Goal: Task Accomplishment & Management: Manage account settings

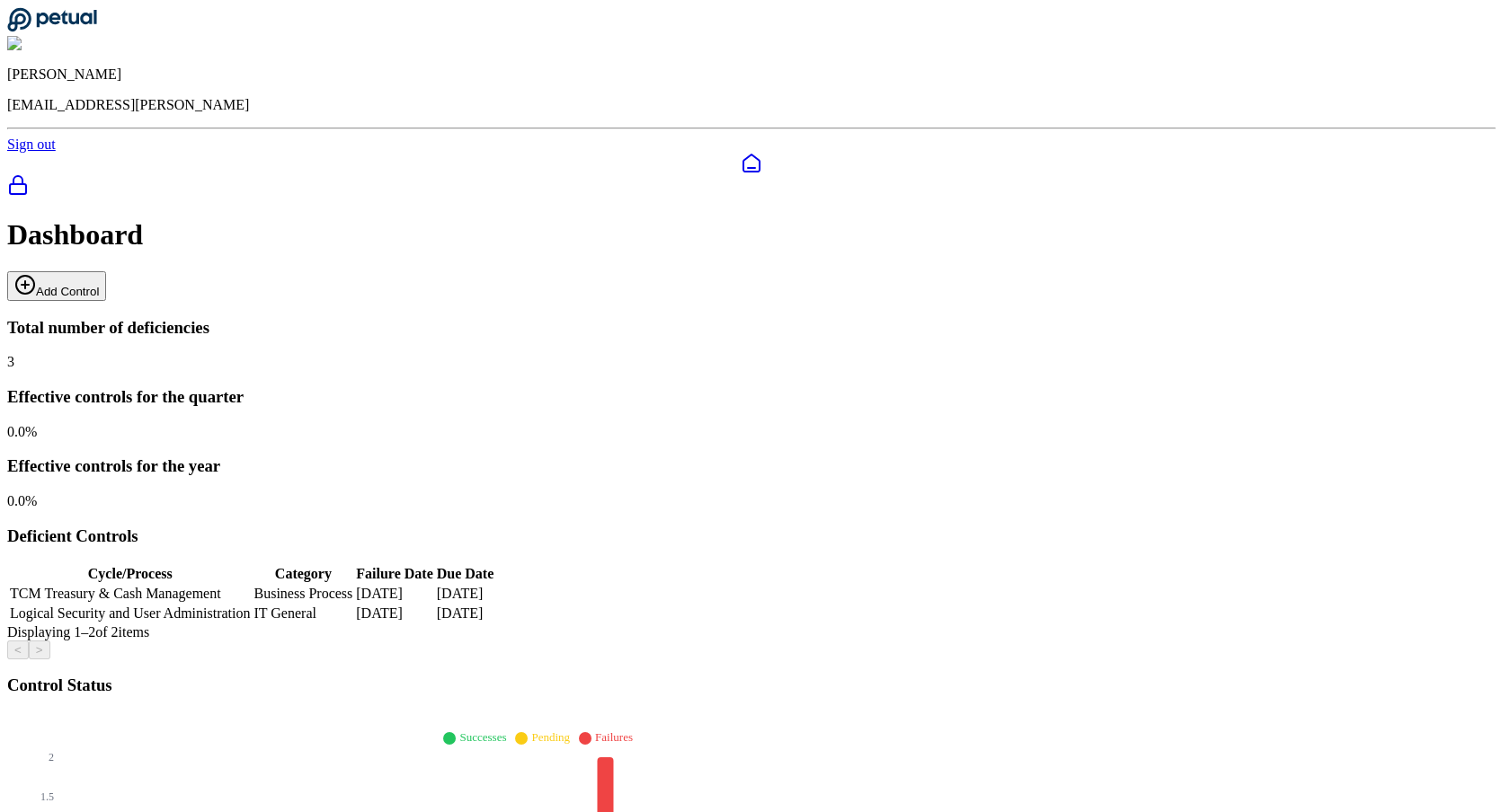
click at [106, 271] on button "Add Control" at bounding box center [57, 286] width 99 height 30
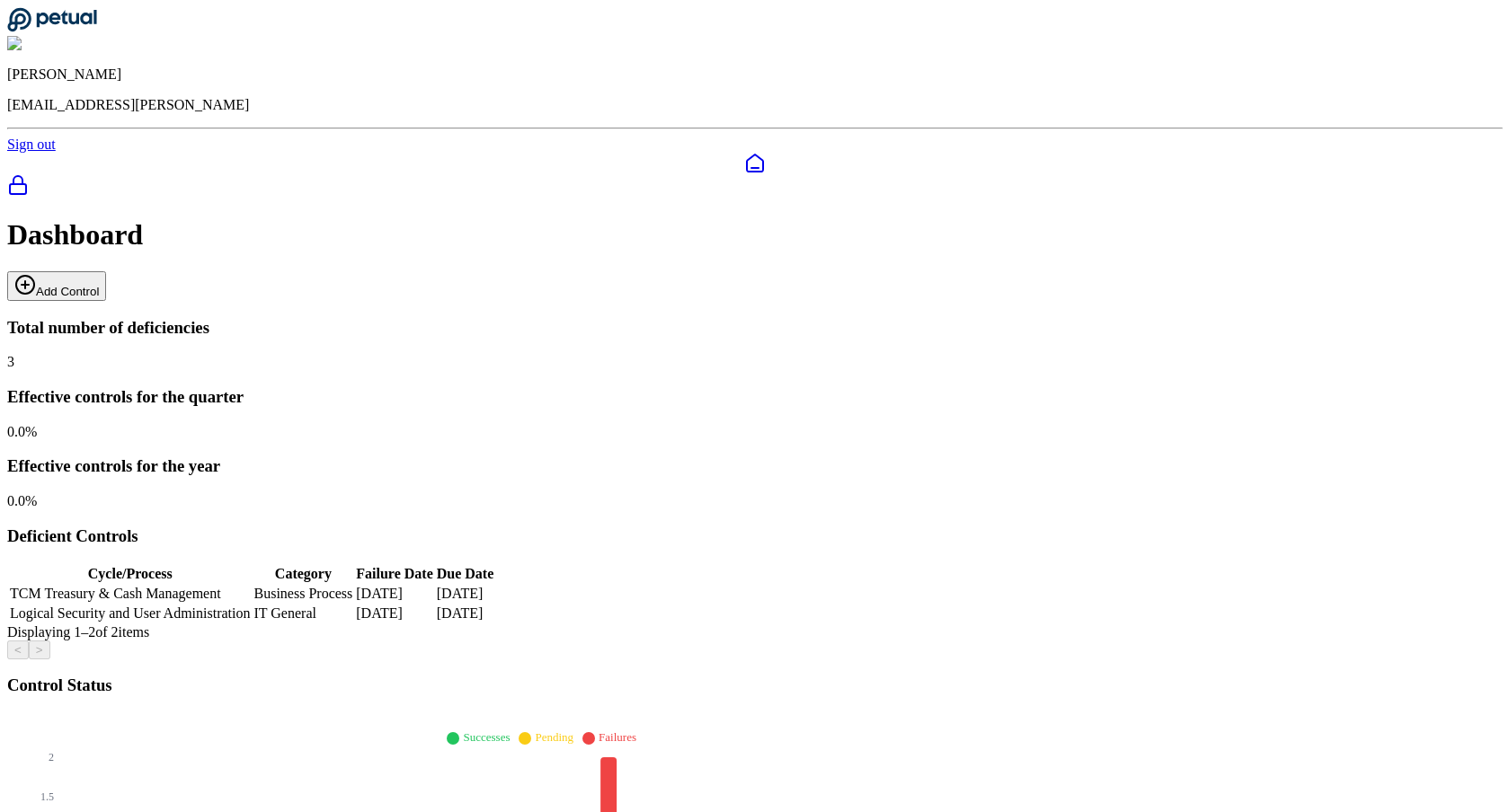
click at [106, 271] on button "Add Control" at bounding box center [57, 286] width 99 height 30
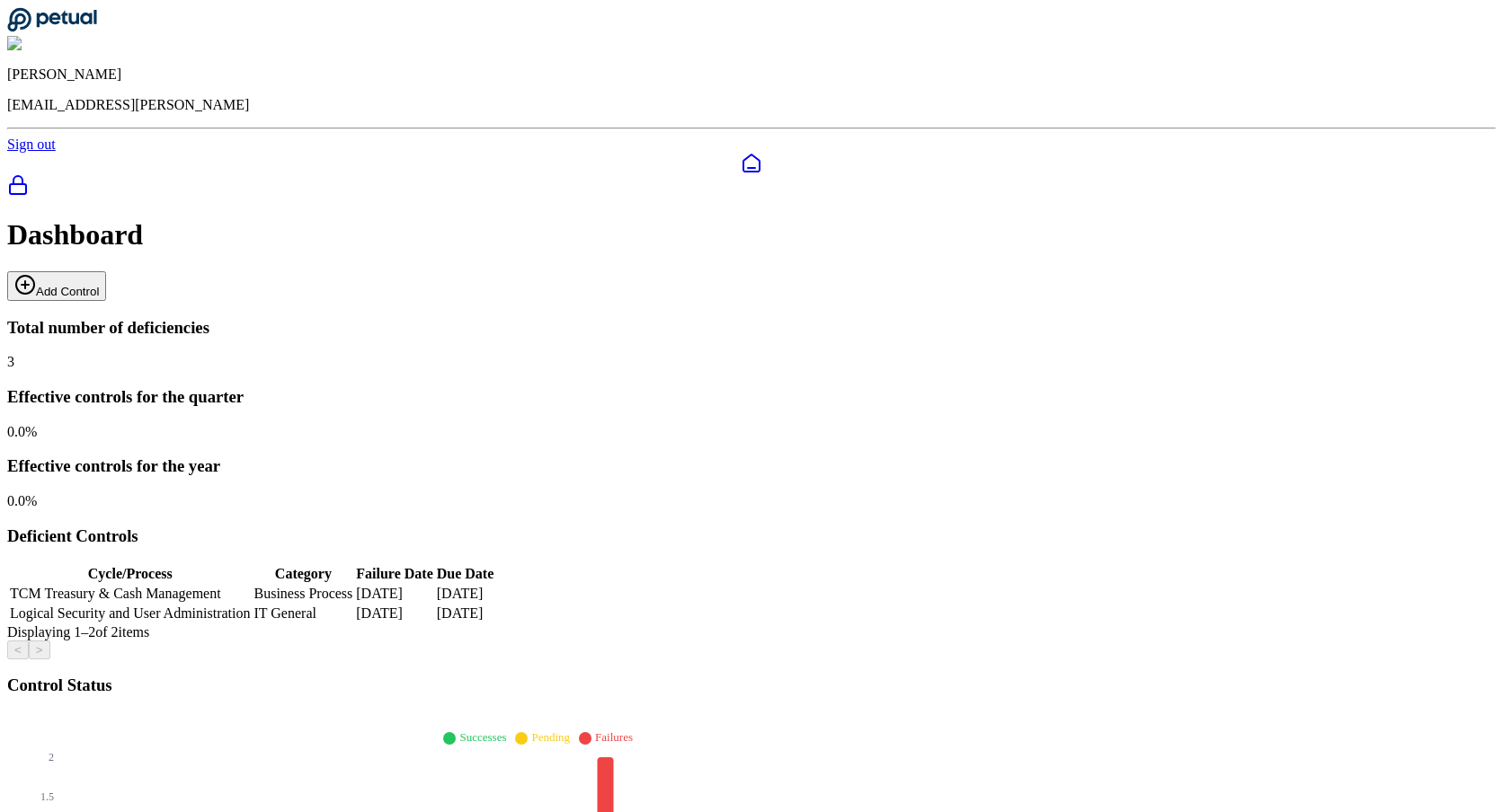
click at [106, 271] on button "Add Control" at bounding box center [57, 286] width 99 height 30
click at [36, 274] on icon at bounding box center [25, 285] width 22 height 22
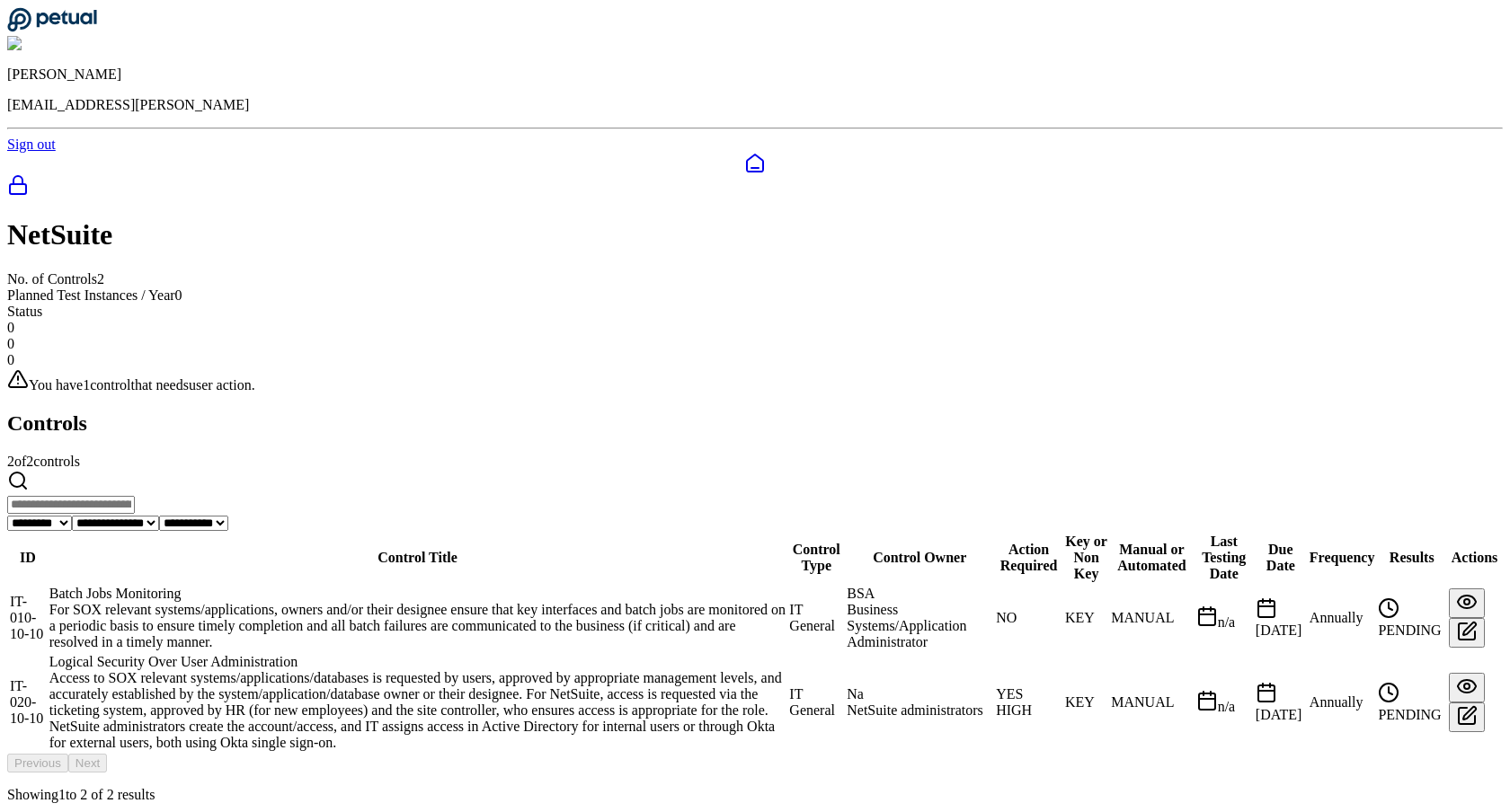
click at [474, 585] on td "Batch Jobs Monitoring For SOX relevant systems/applications, owners and/or thei…" at bounding box center [417, 618] width 738 height 67
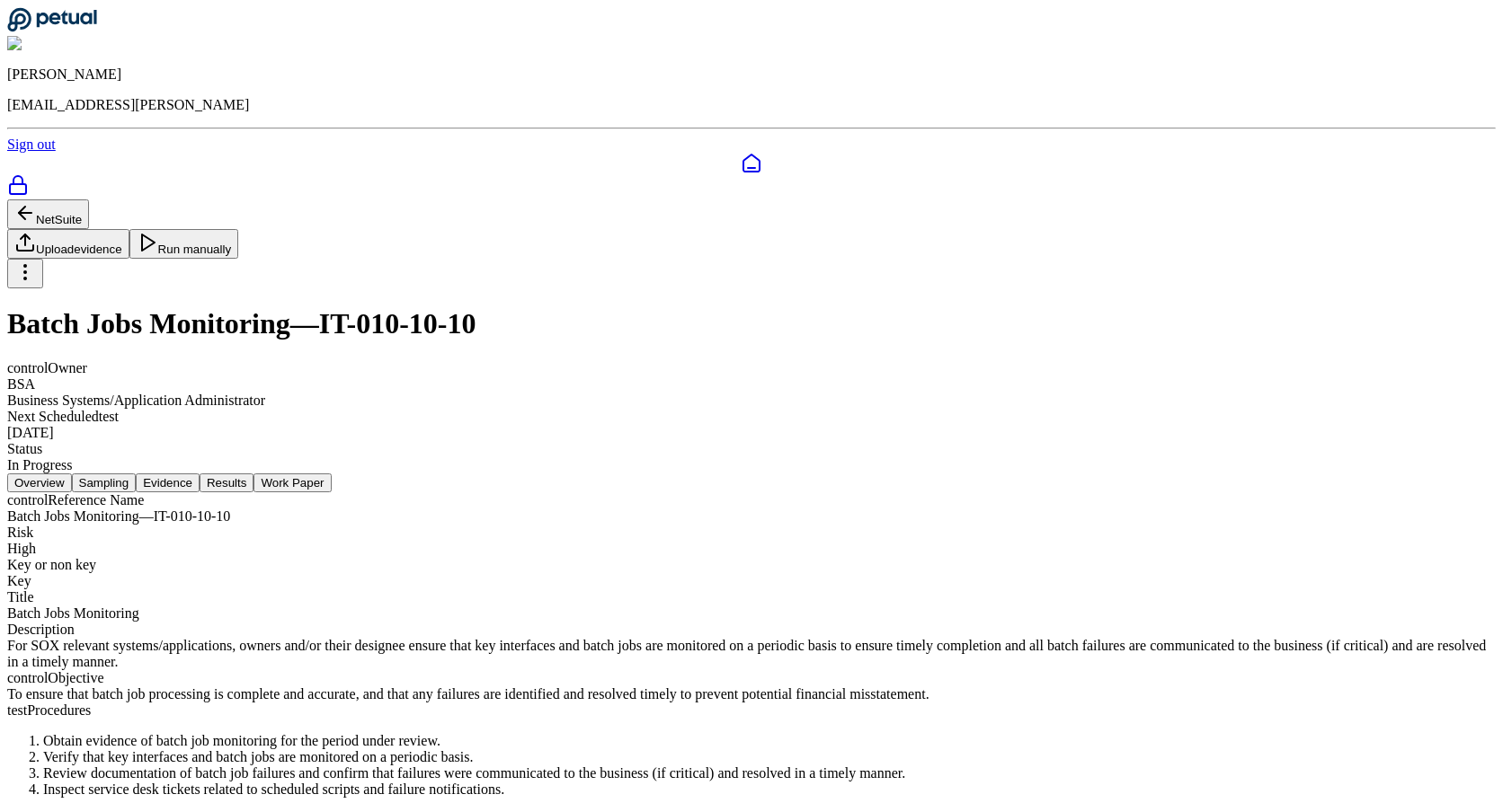
click at [199, 473] on button "Evidence" at bounding box center [168, 482] width 64 height 19
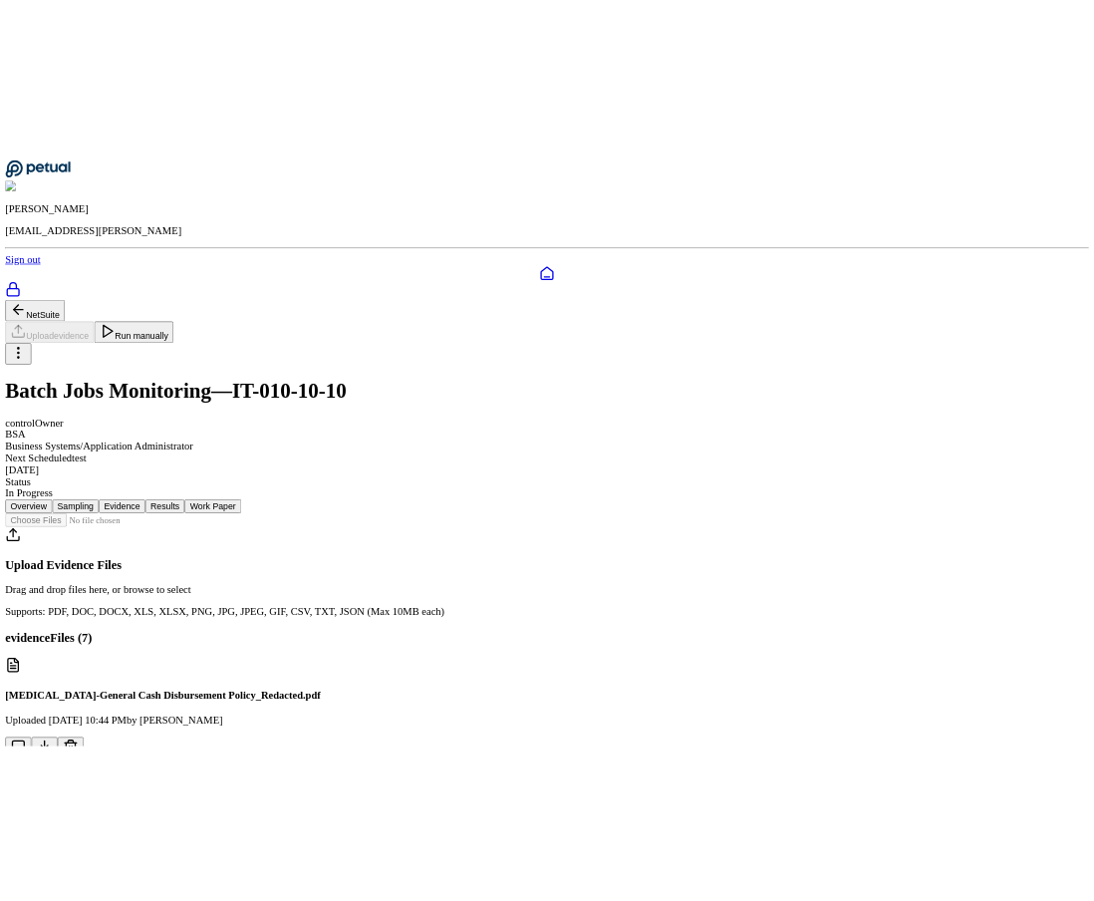
scroll to position [399, 0]
